Goal: Task Accomplishment & Management: Use online tool/utility

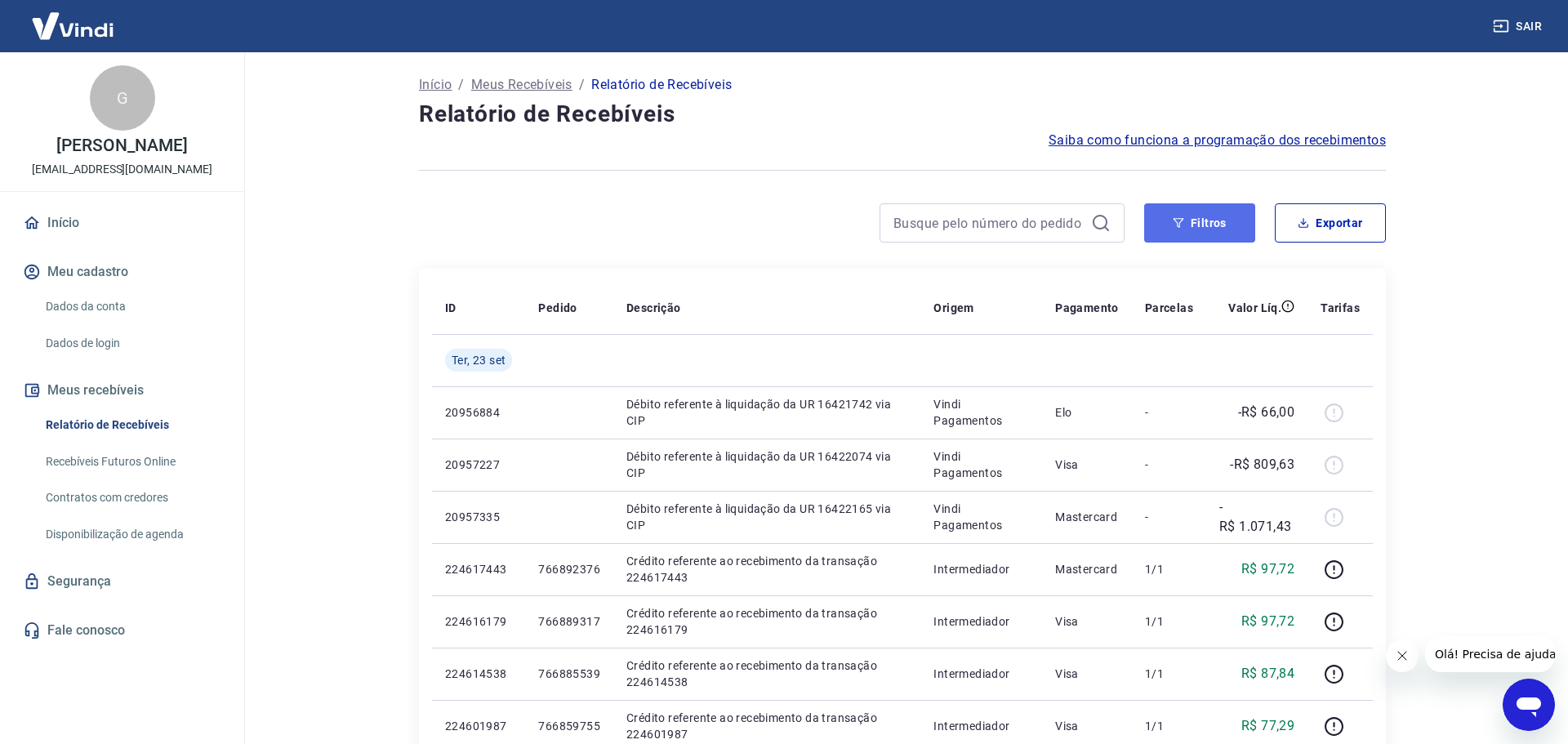
click at [1173, 215] on button "Filtros" at bounding box center [1200, 223] width 111 height 39
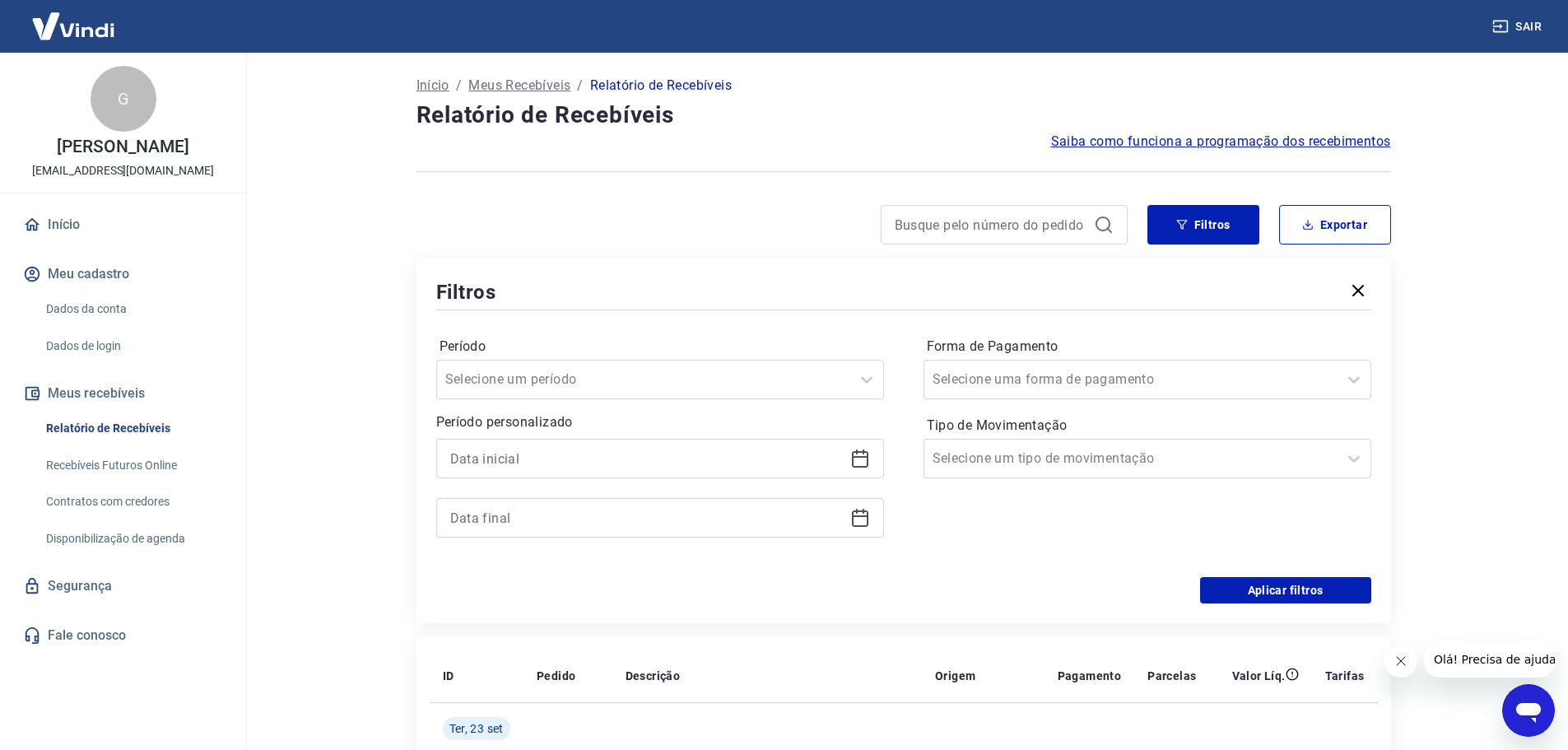
click at [856, 455] on icon at bounding box center [860, 458] width 20 height 20
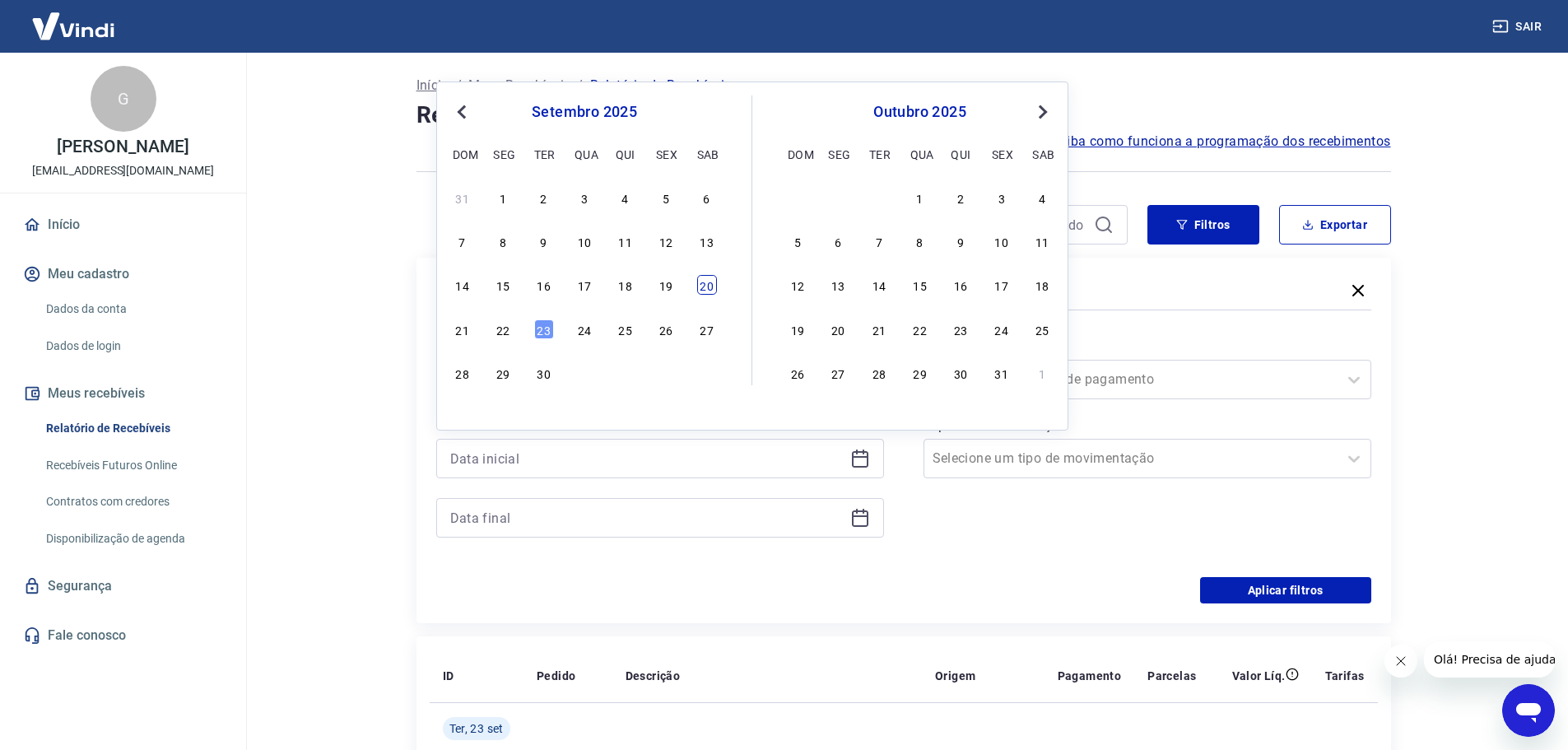
click at [705, 285] on div "20" at bounding box center [707, 284] width 20 height 20
type input "[DATE]"
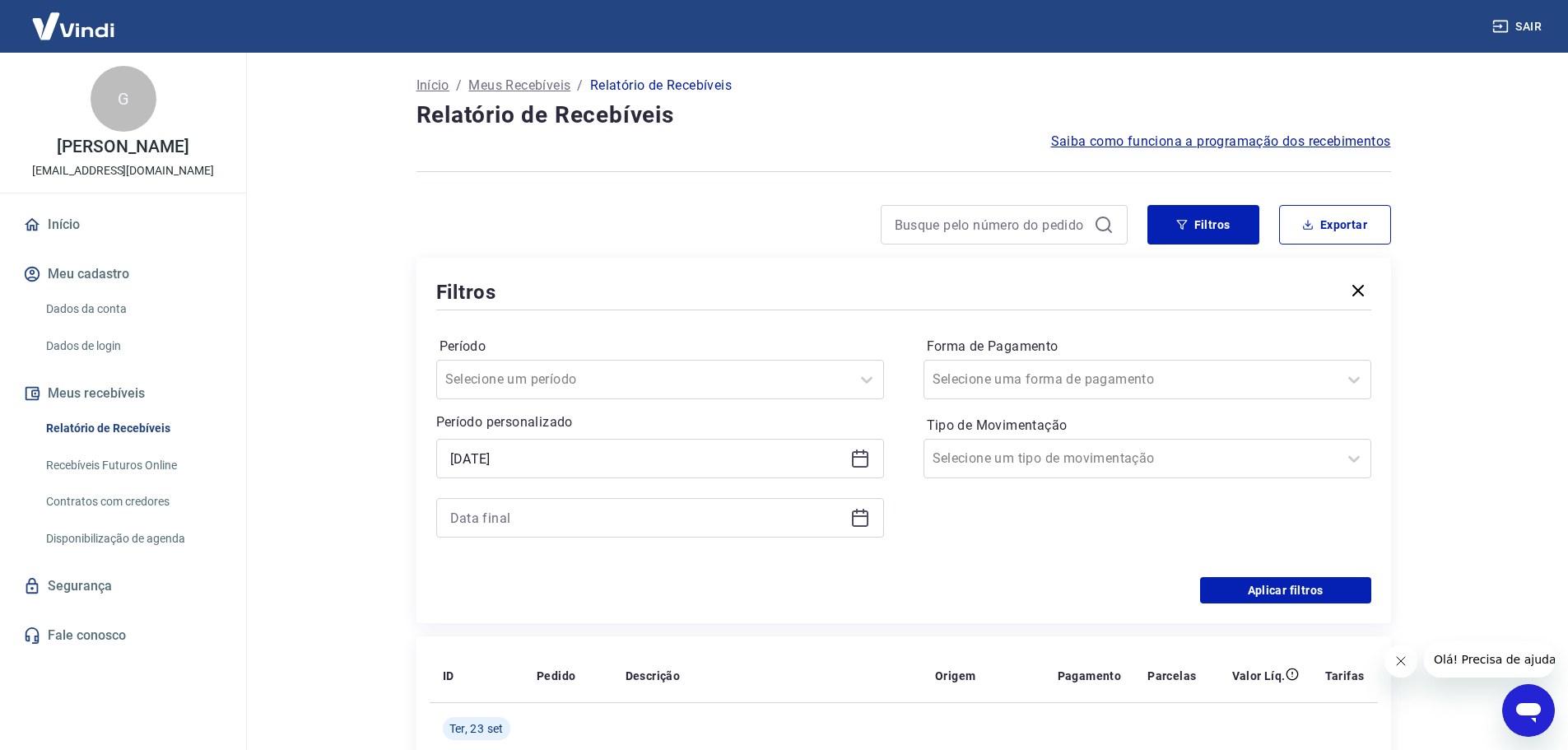
click at [849, 517] on div at bounding box center [660, 518] width 447 height 40
click at [862, 517] on icon at bounding box center [860, 516] width 17 height 2
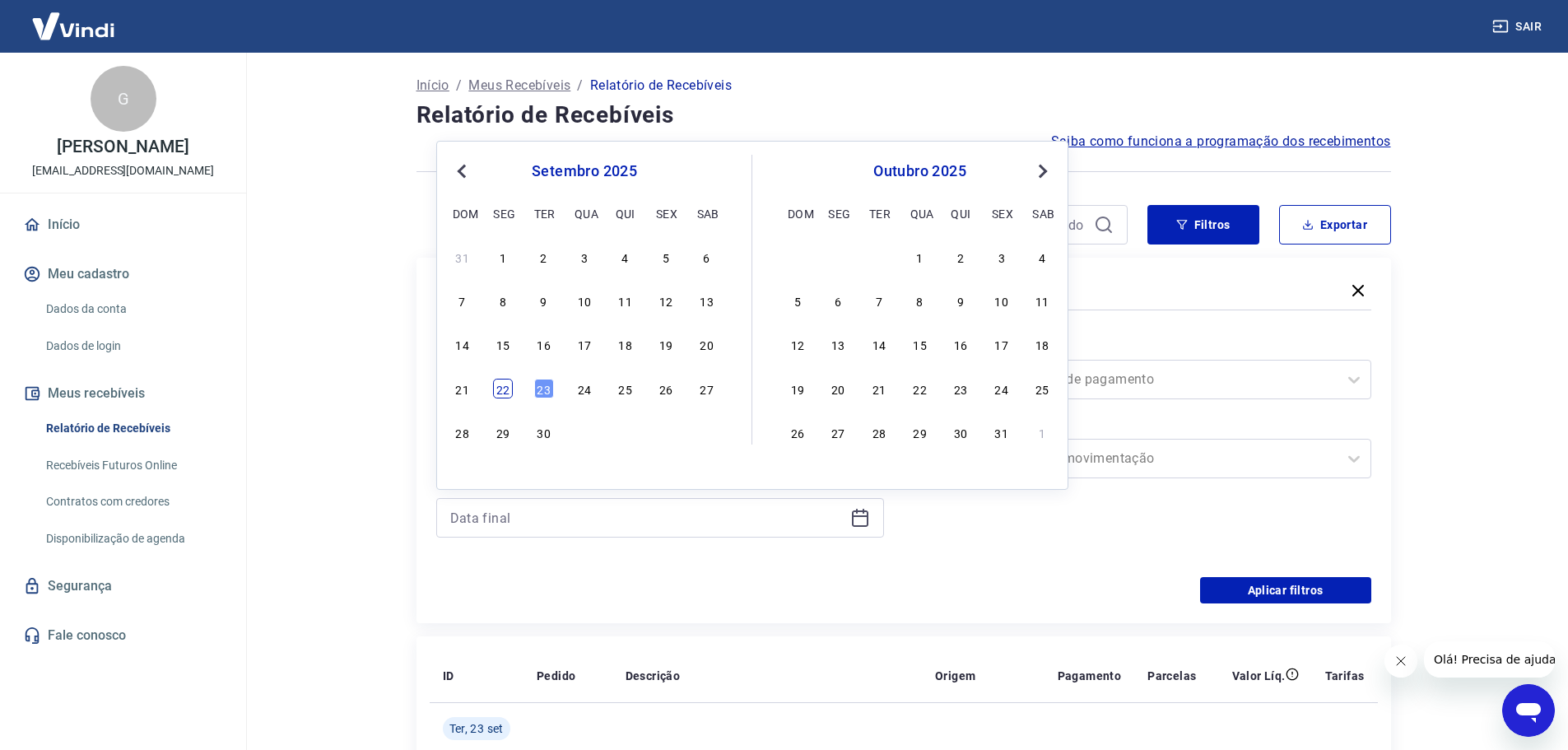
click at [505, 389] on div "22" at bounding box center [503, 389] width 20 height 20
type input "[DATE]"
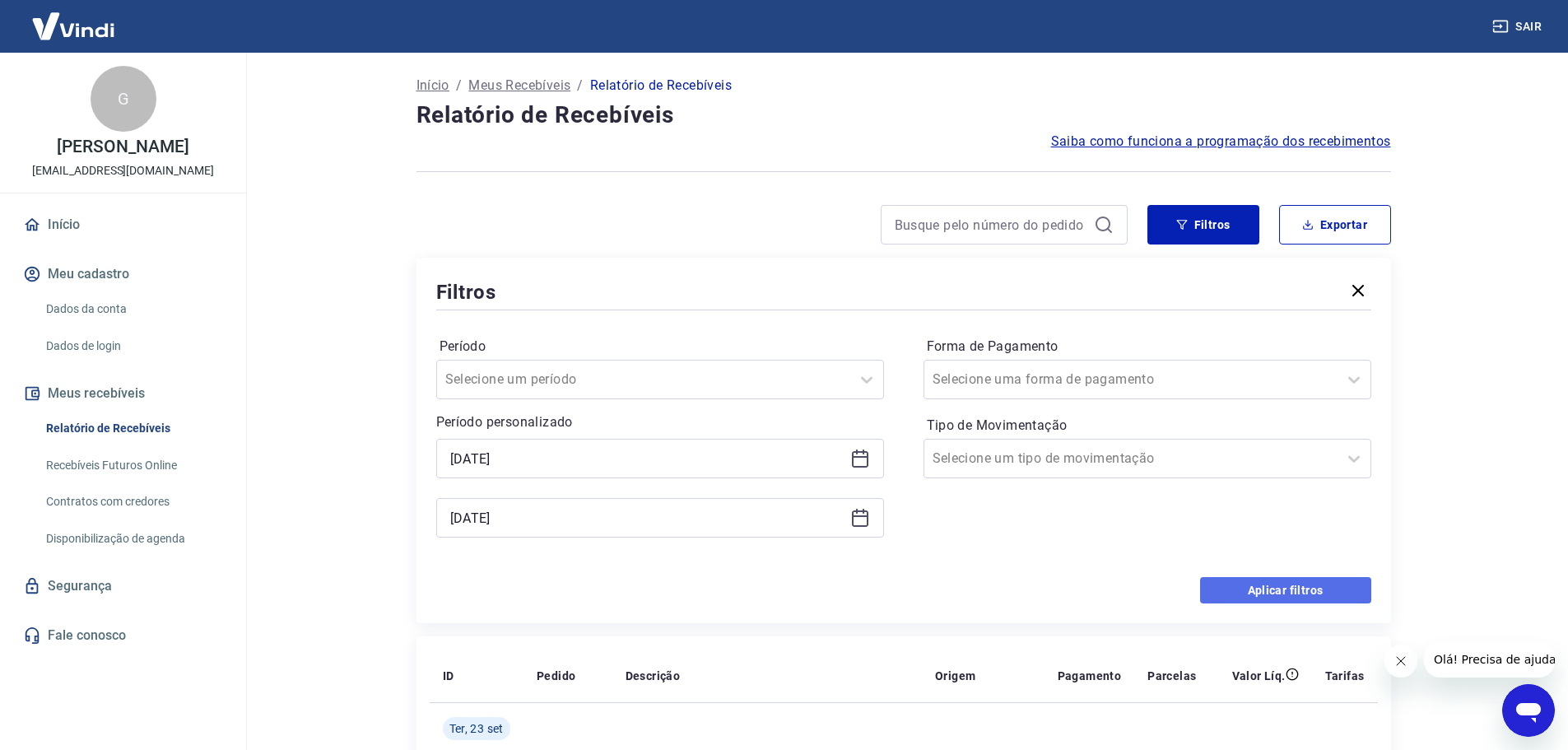
click at [1284, 585] on button "Aplicar filtros" at bounding box center [1285, 590] width 171 height 26
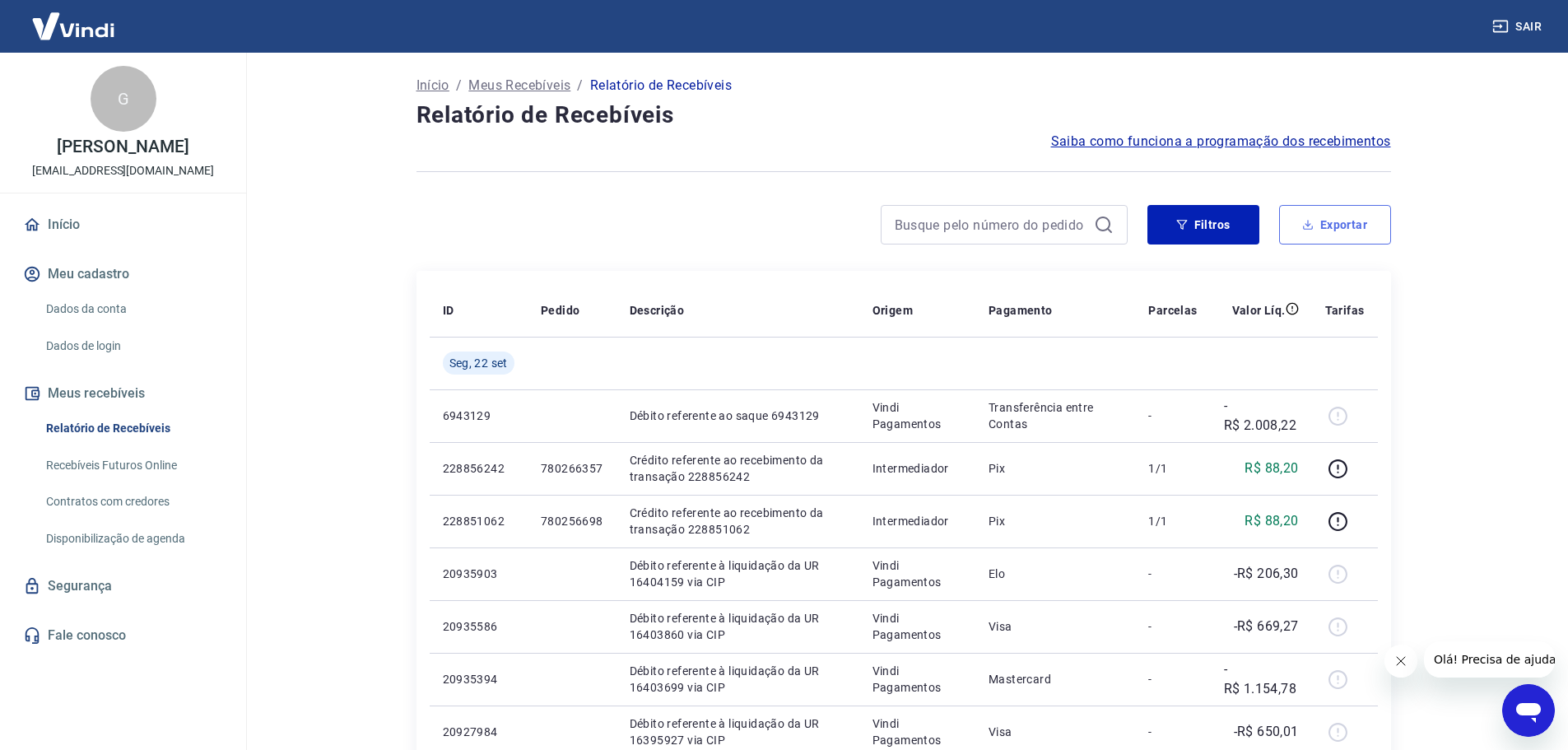
click at [1331, 219] on button "Exportar" at bounding box center [1335, 225] width 112 height 40
type input "[DATE]"
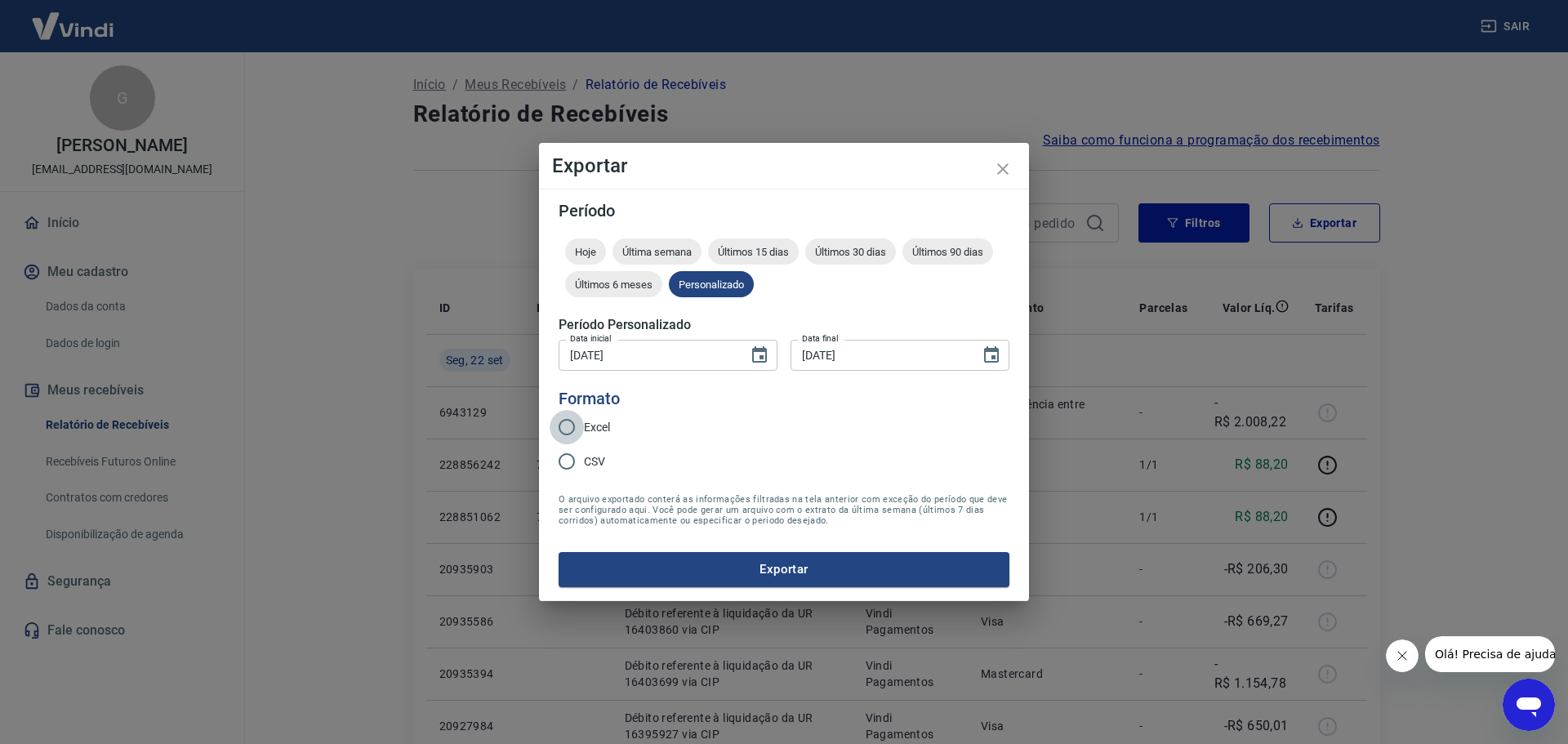
click at [566, 424] on input "Excel" at bounding box center [567, 427] width 34 height 34
radio input "true"
click at [788, 559] on button "Exportar" at bounding box center [784, 569] width 450 height 34
